Goal: Information Seeking & Learning: Learn about a topic

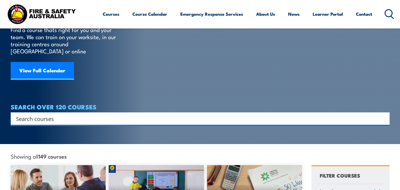
scroll to position [47, 0]
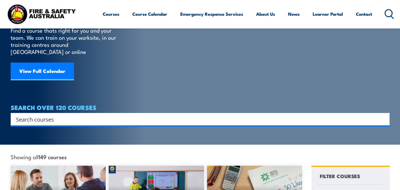
click at [82, 114] on input "Search input" at bounding box center [196, 118] width 360 height 9
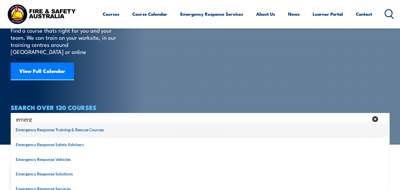
type input "emerg"
click at [78, 130] on span at bounding box center [199, 130] width 375 height 15
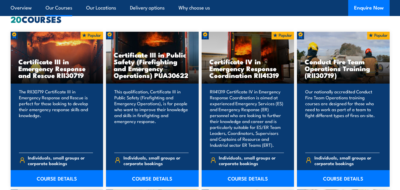
scroll to position [438, 0]
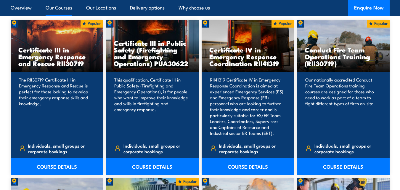
click at [48, 165] on link "COURSE DETAILS" at bounding box center [57, 166] width 93 height 17
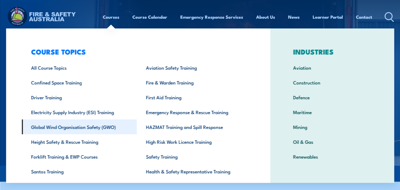
click at [88, 127] on link "Global Wind Organisation Safety (GWO)" at bounding box center [79, 126] width 115 height 15
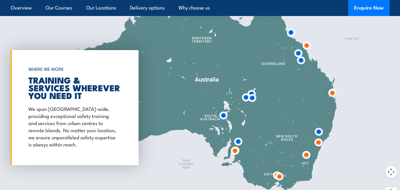
scroll to position [747, 0]
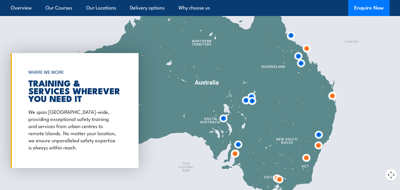
click at [234, 153] on img at bounding box center [234, 153] width 11 height 11
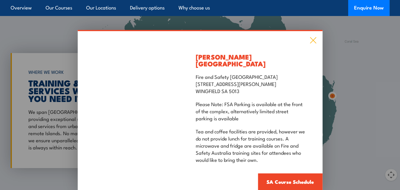
click at [312, 41] on icon at bounding box center [312, 40] width 7 height 7
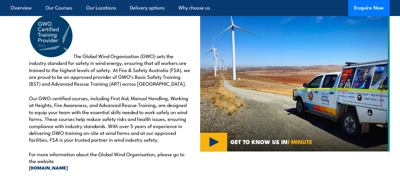
scroll to position [149, 0]
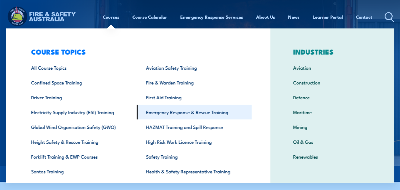
click at [169, 110] on link "Emergency Response & Rescue Training" at bounding box center [193, 111] width 115 height 15
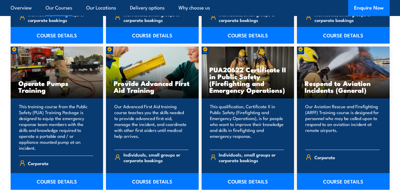
scroll to position [746, 0]
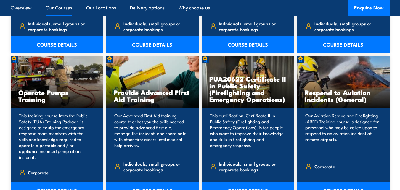
click at [340, 182] on link "COURSE DETAILS" at bounding box center [343, 190] width 93 height 17
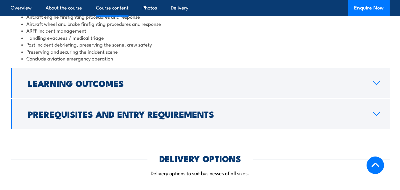
scroll to position [636, 0]
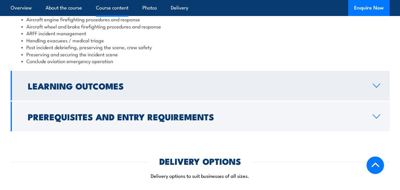
click at [376, 83] on icon at bounding box center [376, 85] width 8 height 5
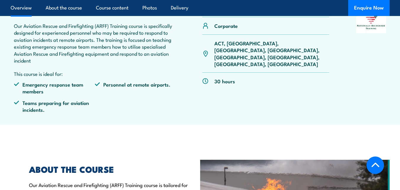
scroll to position [0, 0]
